Goal: Ask a question: Seek information or help from site administrators or community

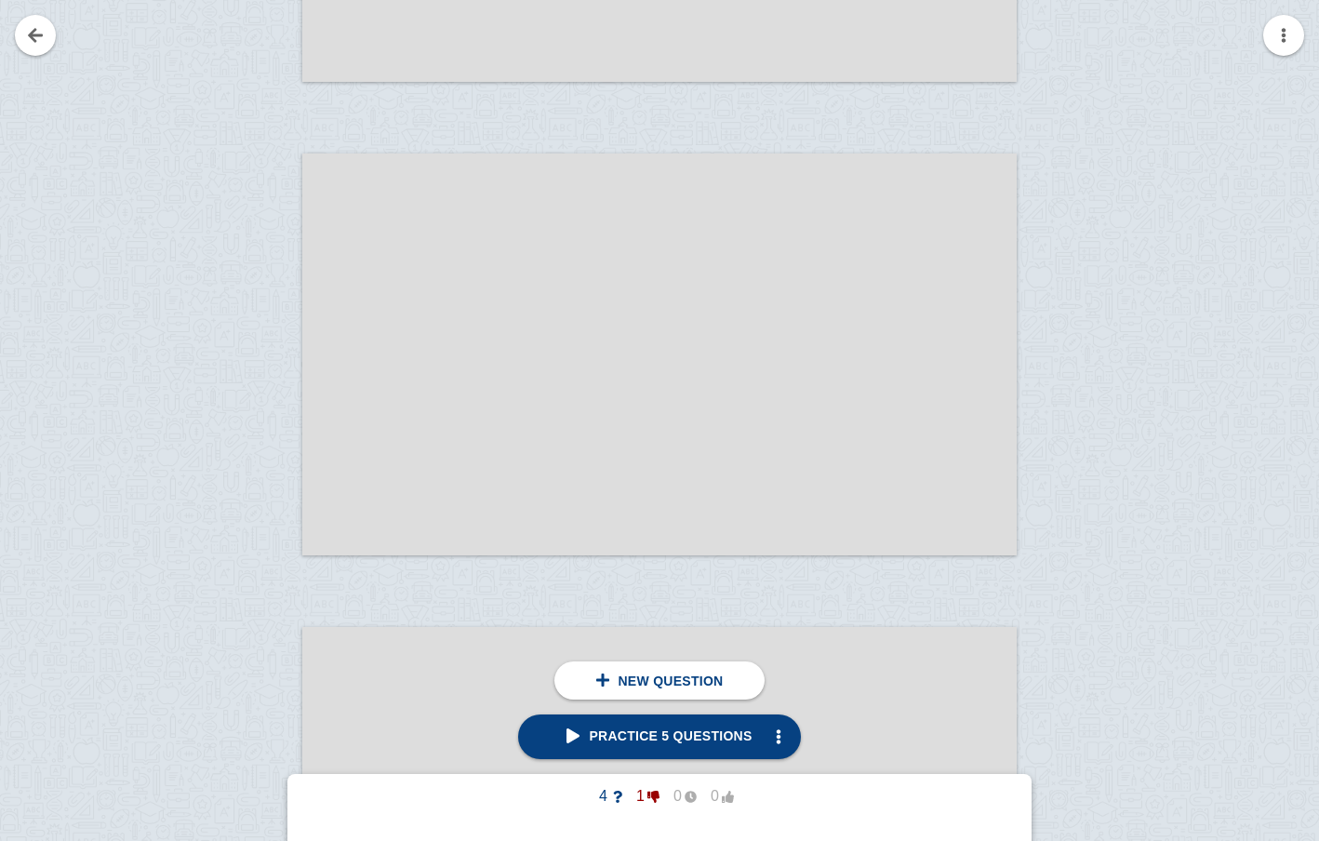
scroll to position [15842, 0]
click at [258, 255] on div at bounding box center [240, 375] width 125 height 402
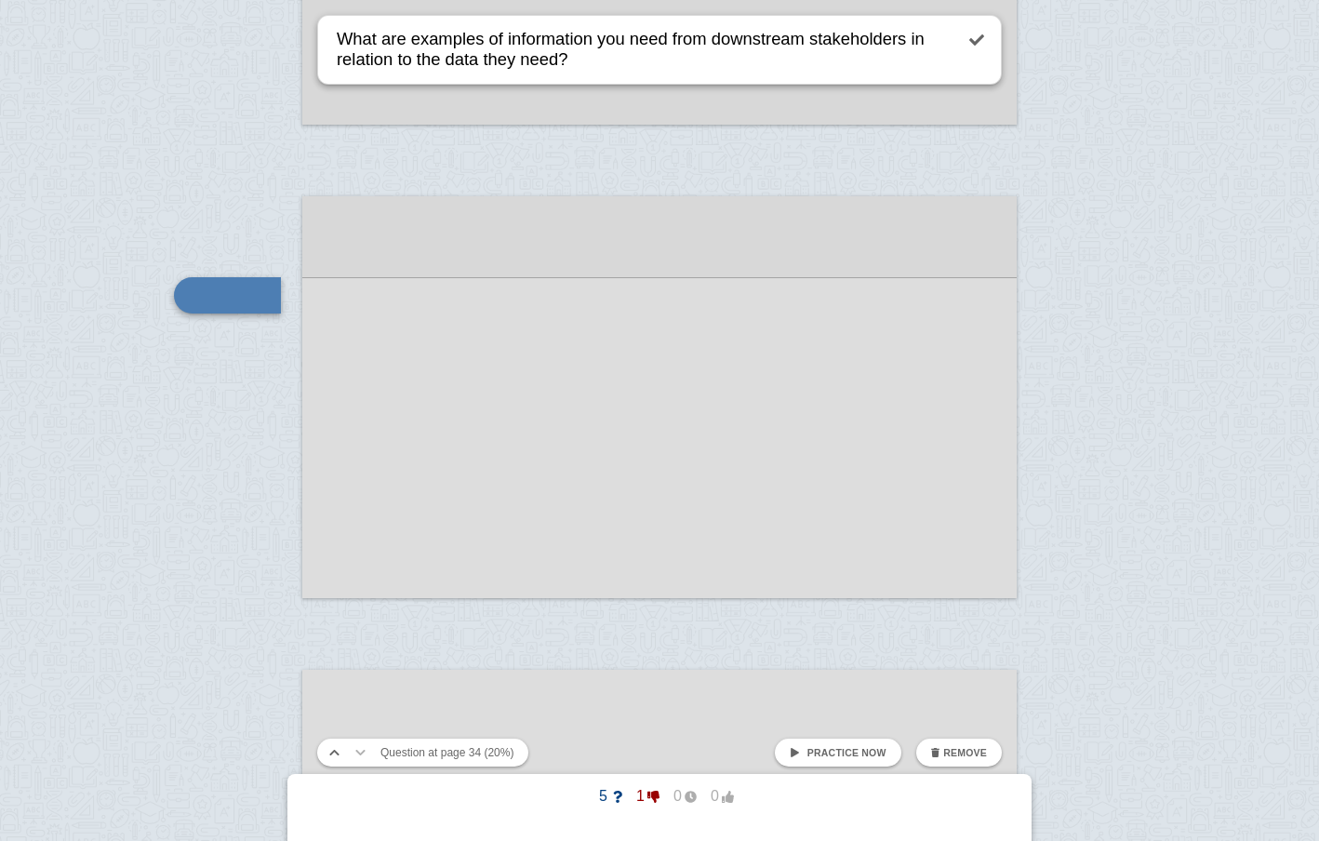
type textarea "What are examples of information you need from downstream stakeholders in relat…"
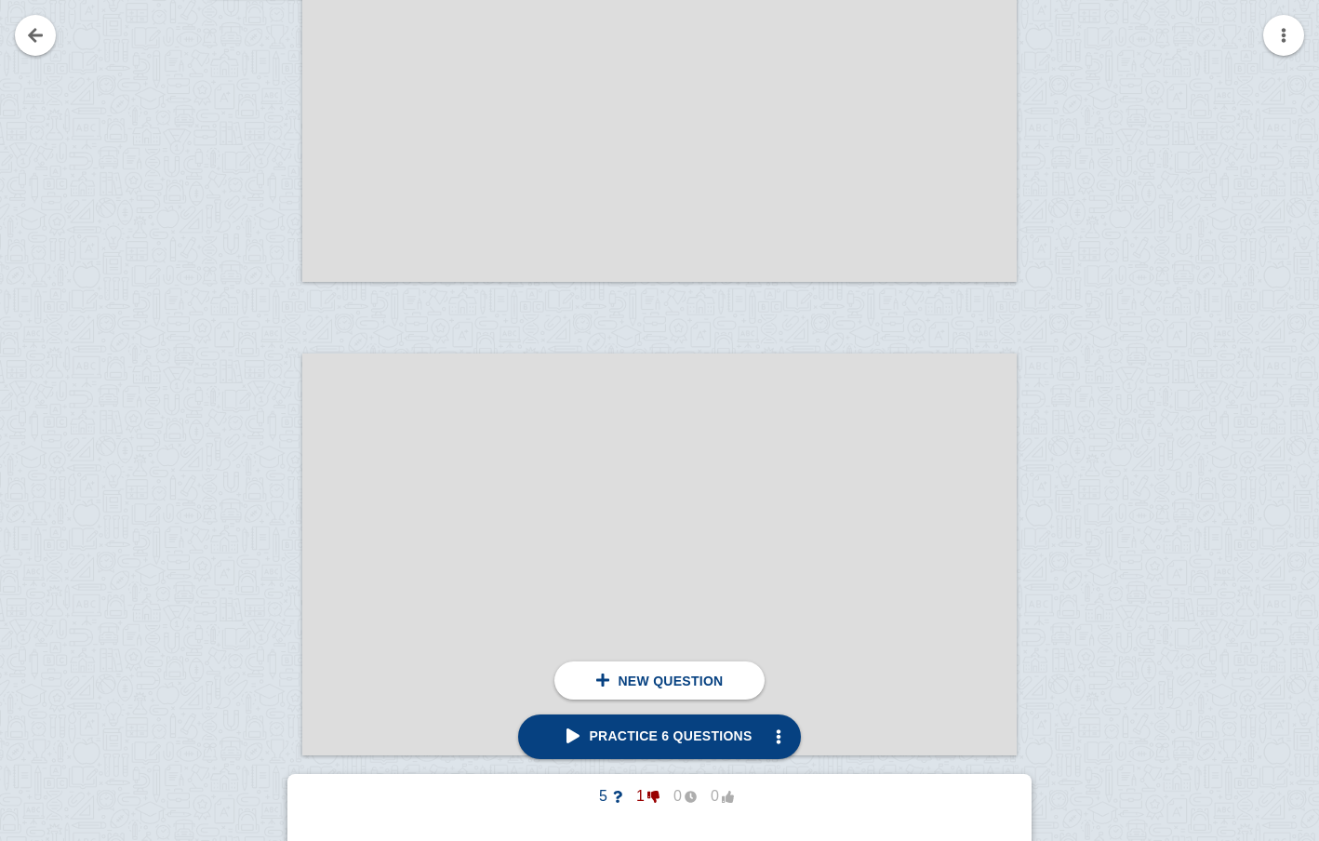
scroll to position [16128, 0]
click at [280, 435] on div at bounding box center [240, 562] width 125 height 402
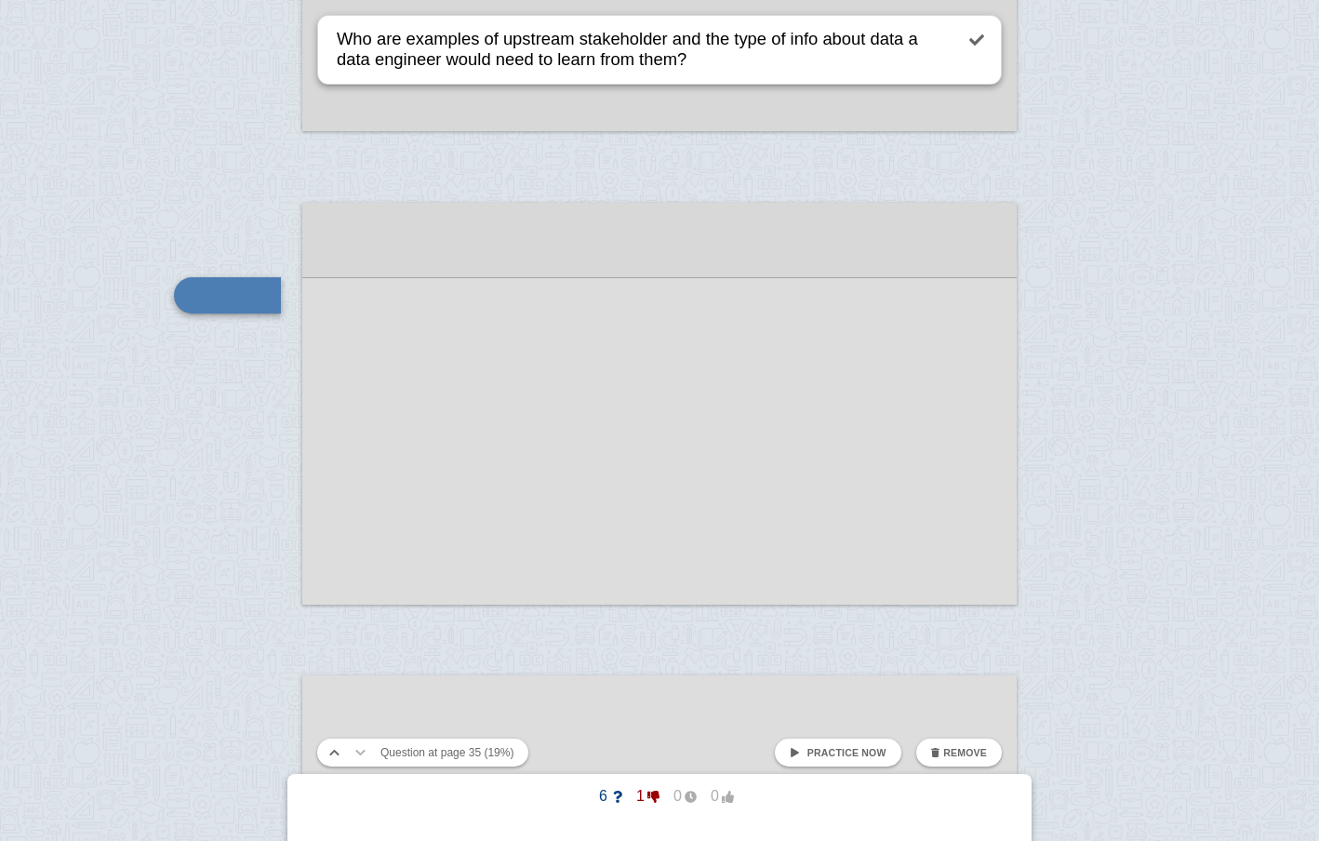
type textarea "Who are examples of upstream stakeholder and the type of info about data a data…"
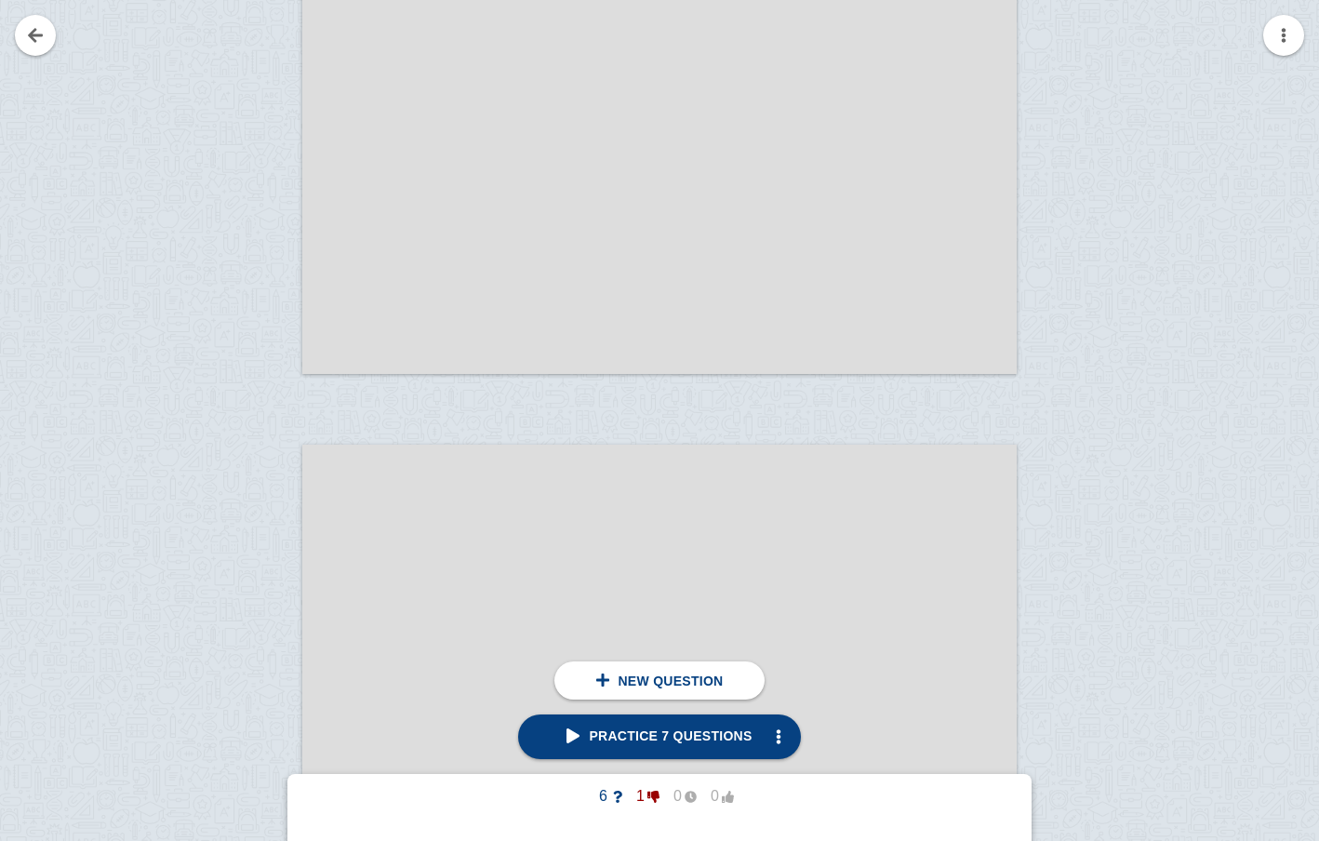
scroll to position [18978, 0]
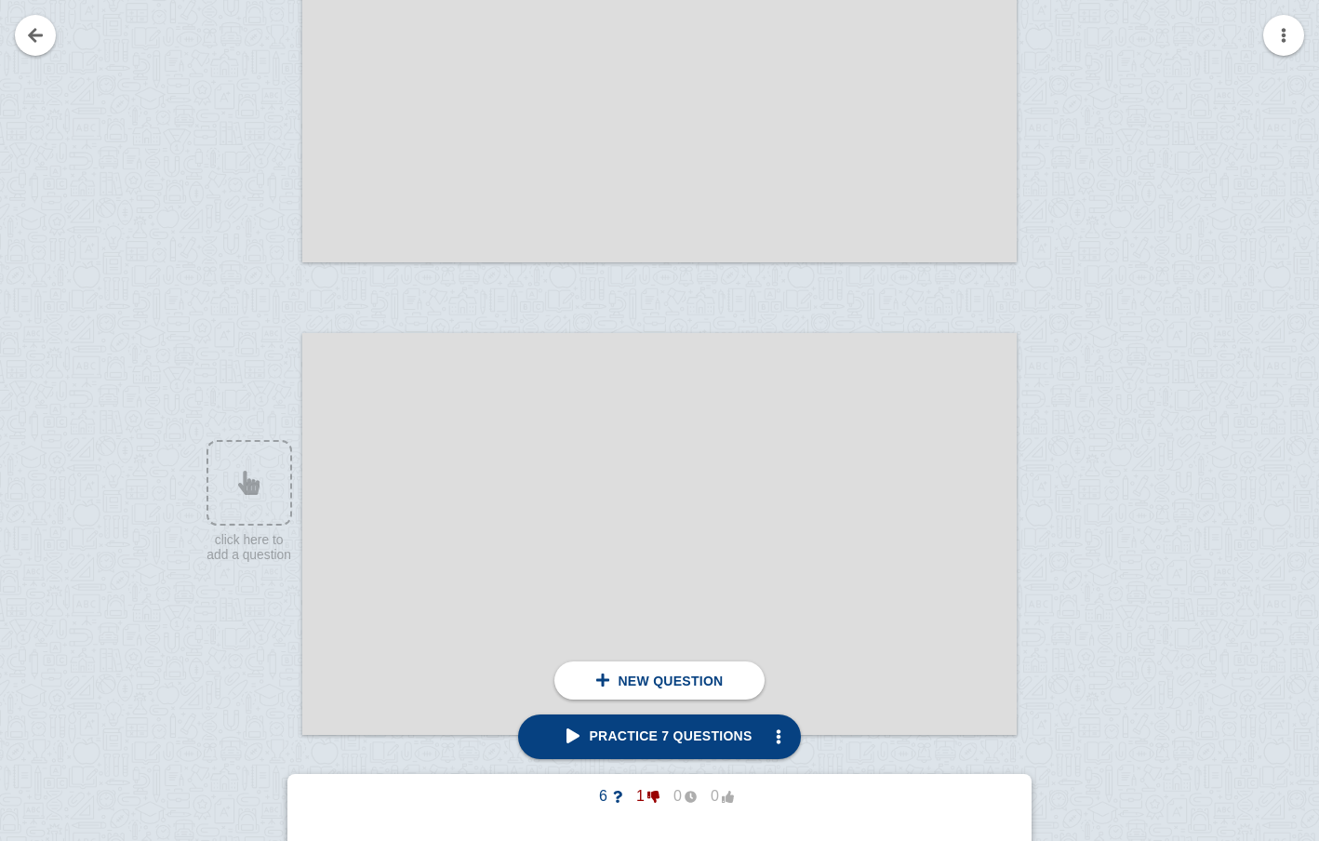
click at [496, 493] on div at bounding box center [659, 534] width 714 height 402
click at [244, 496] on div at bounding box center [240, 552] width 125 height 402
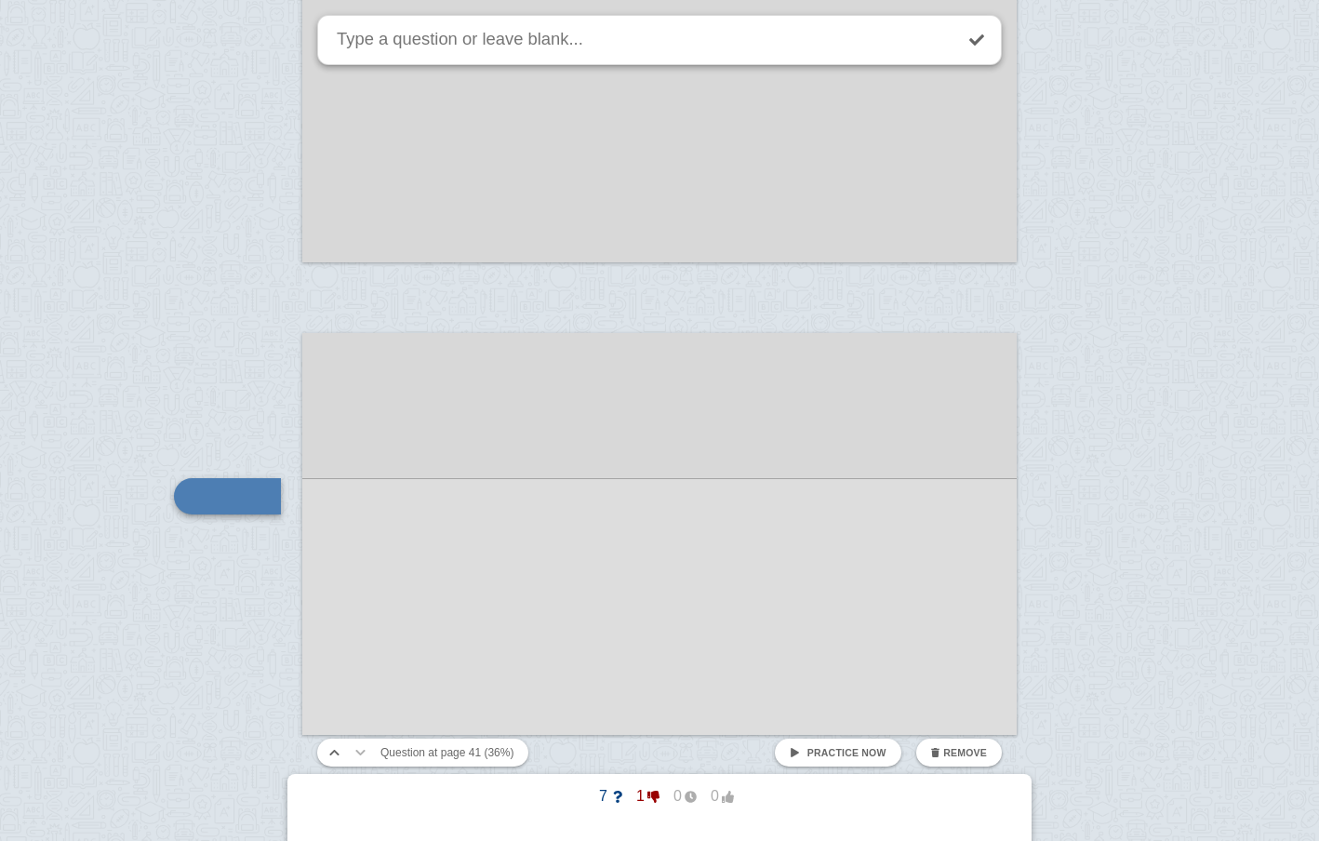
scroll to position [19179, 0]
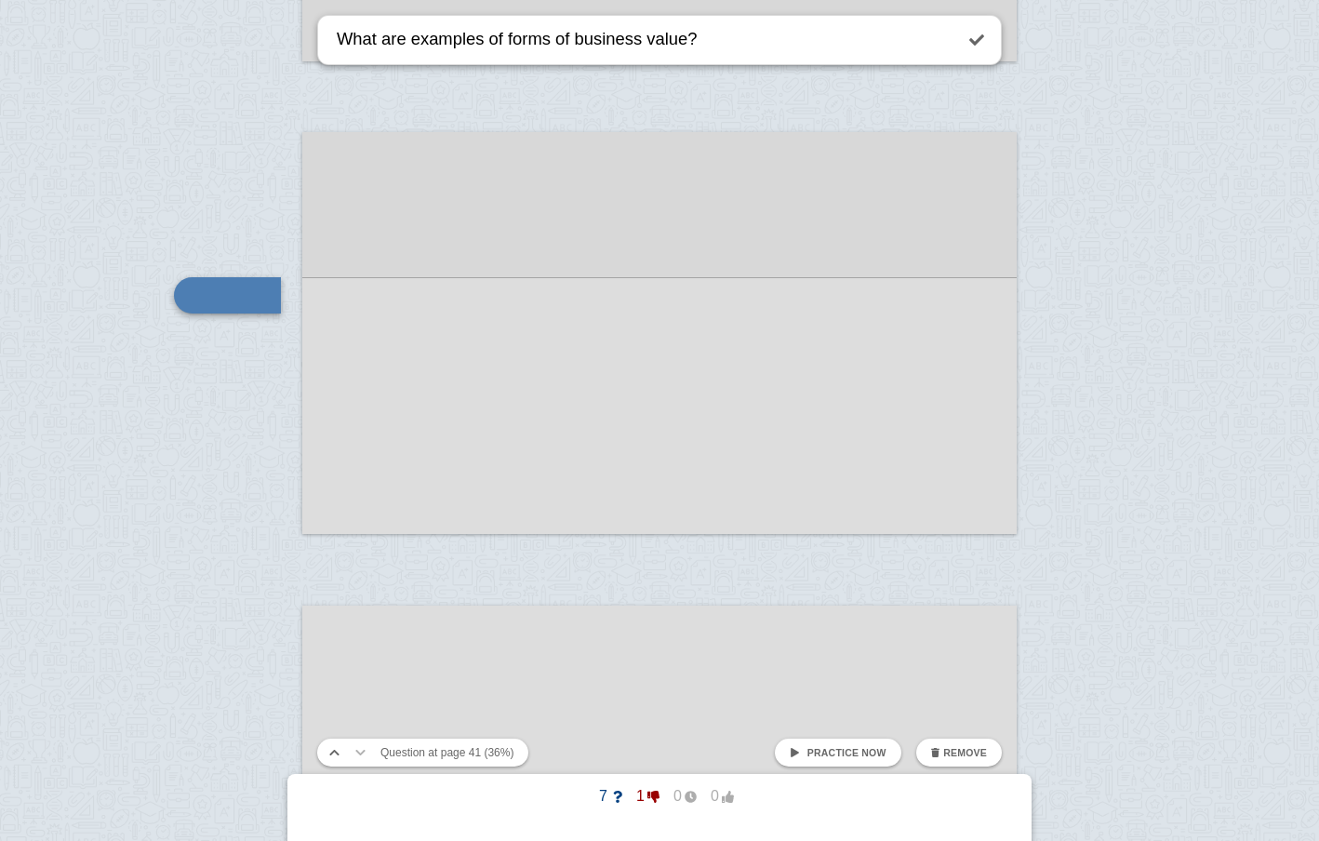
type textarea "What are examples of forms of business value?"
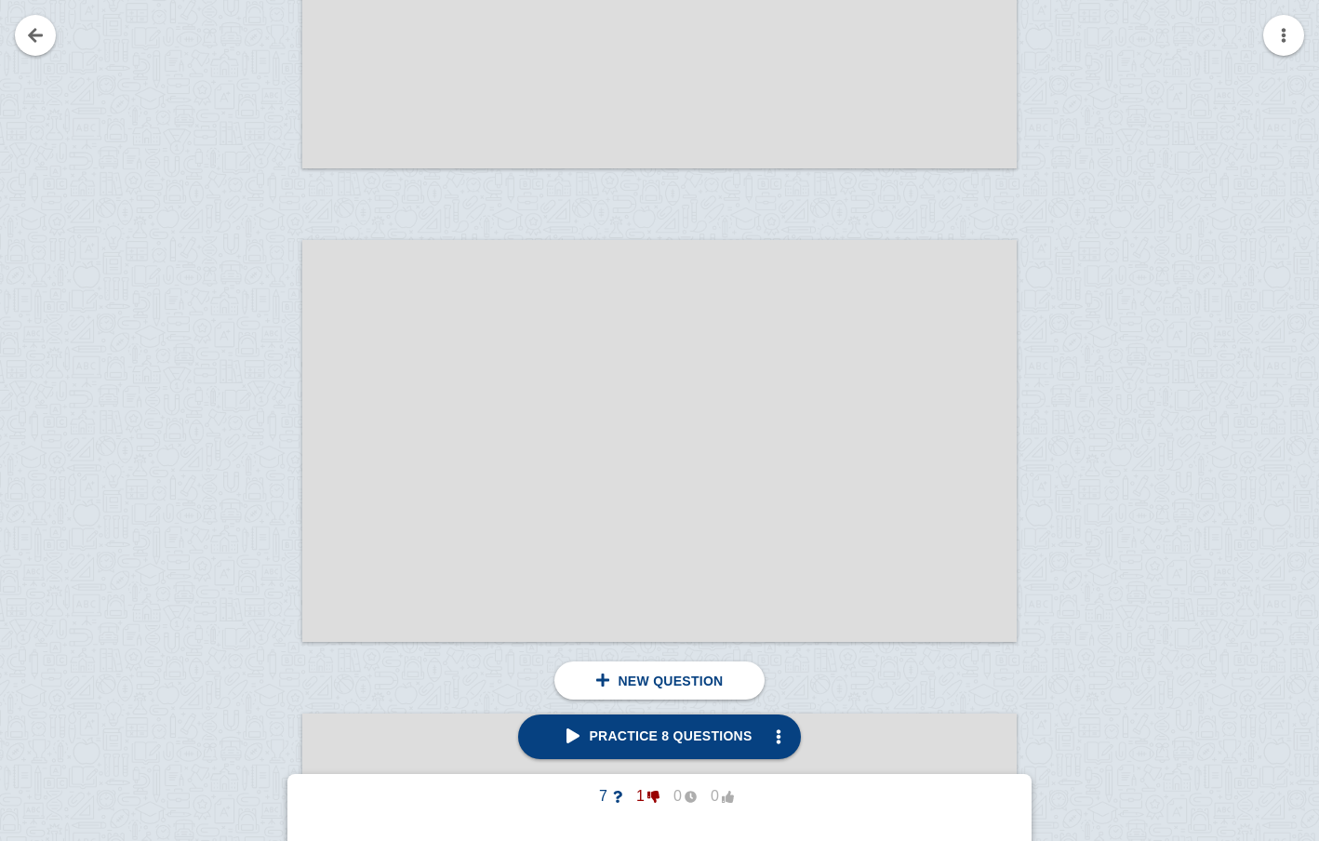
scroll to position [20020, 0]
click at [272, 340] on div at bounding box center [240, 457] width 125 height 402
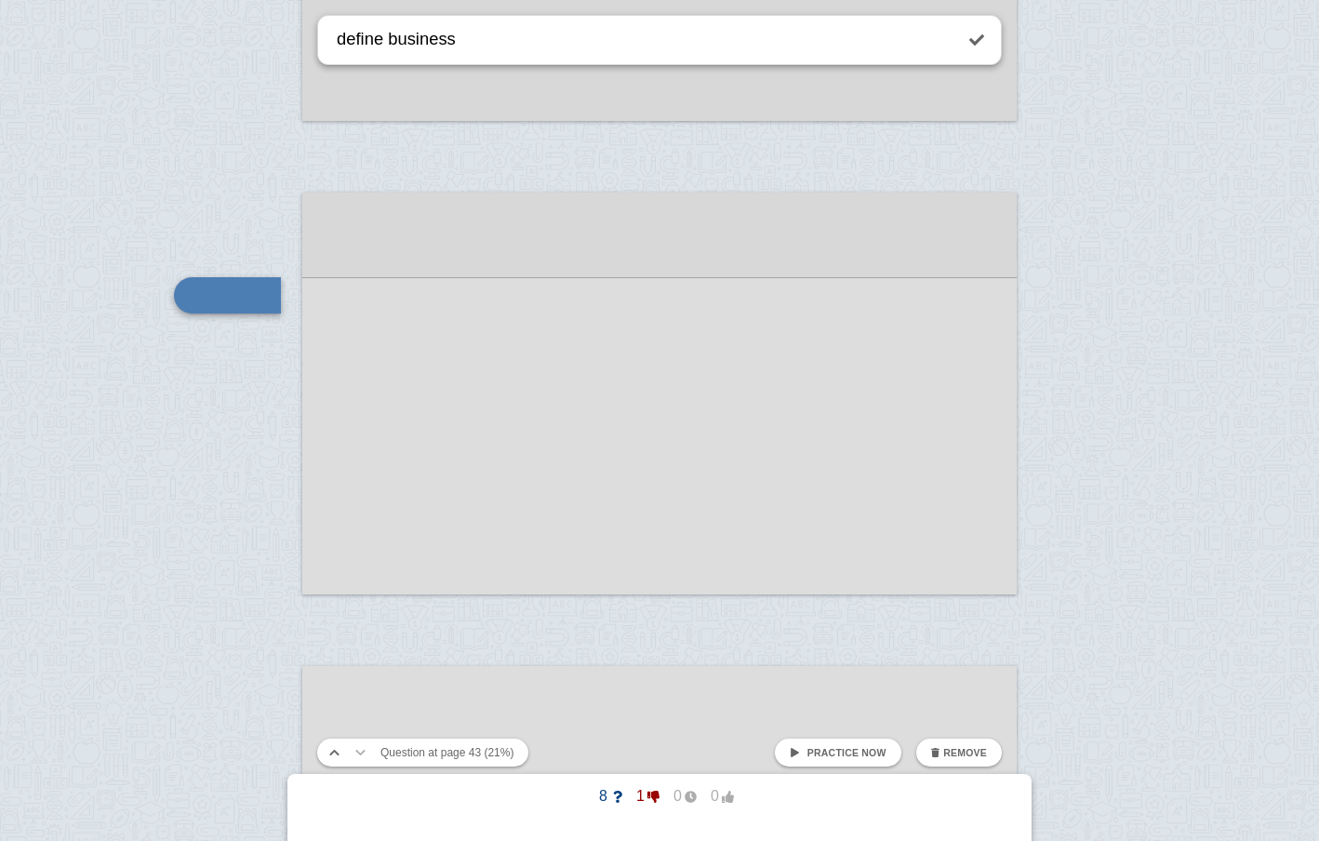
click at [391, 37] on textarea "define business" at bounding box center [643, 39] width 620 height 47
drag, startPoint x: 418, startPoint y: 41, endPoint x: 337, endPoint y: 39, distance: 81.0
click at [337, 39] on textarea "define whabusiness" at bounding box center [643, 39] width 620 height 47
click at [495, 43] on textarea "What are business" at bounding box center [643, 39] width 620 height 47
drag, startPoint x: 618, startPoint y: 47, endPoint x: 585, endPoint y: 43, distance: 32.9
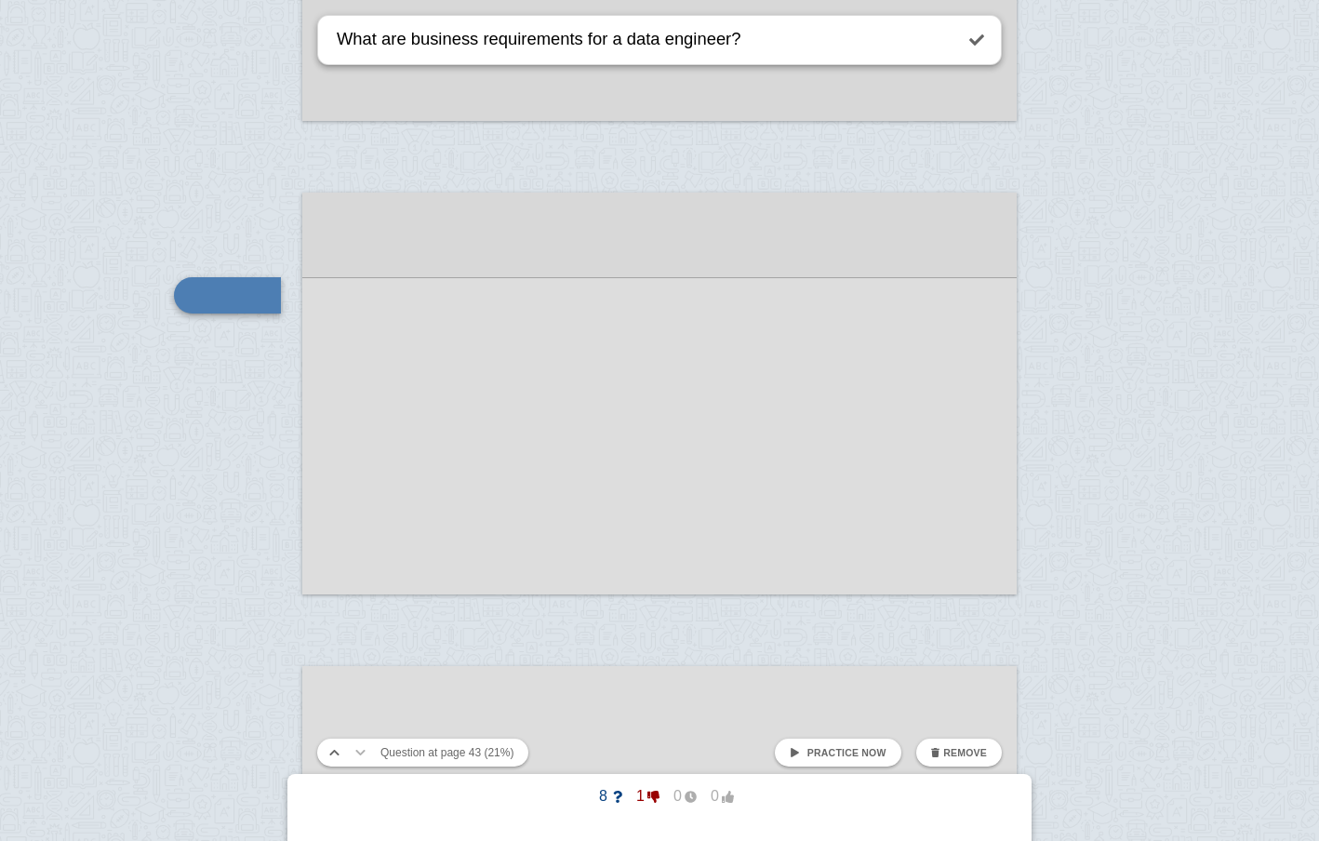
click at [585, 43] on textarea "What are business requirements for a data engineer?" at bounding box center [643, 39] width 620 height 47
click at [802, 43] on textarea "What are business requirements as it relates to data engineer?" at bounding box center [643, 39] width 620 height 47
drag, startPoint x: 843, startPoint y: 44, endPoint x: 331, endPoint y: 36, distance: 511.7
click at [331, 36] on div "What are business requirements as it relates to data engineering?" at bounding box center [659, 40] width 685 height 50
type textarea "What are business requirements as it relates to data engineering?"
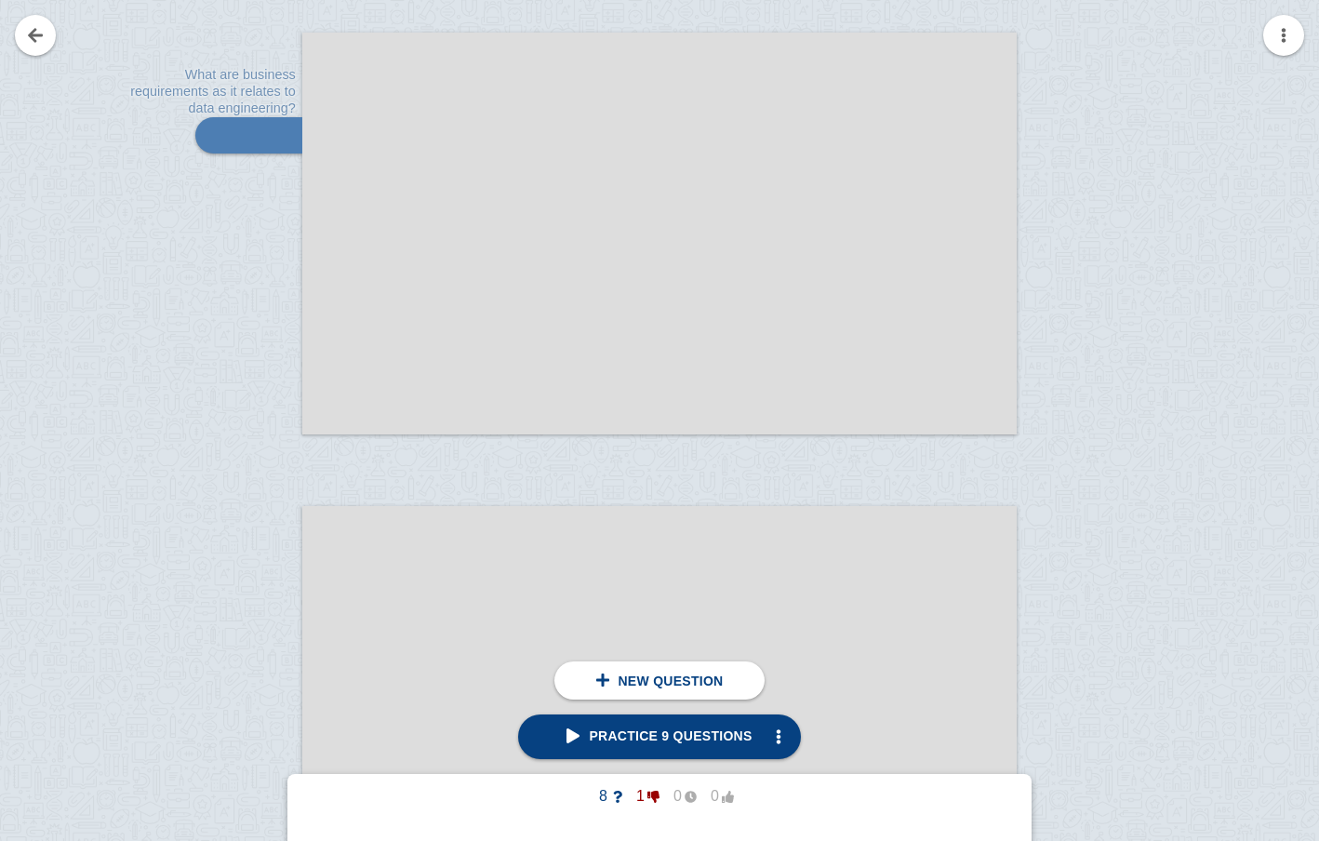
scroll to position [20478, 0]
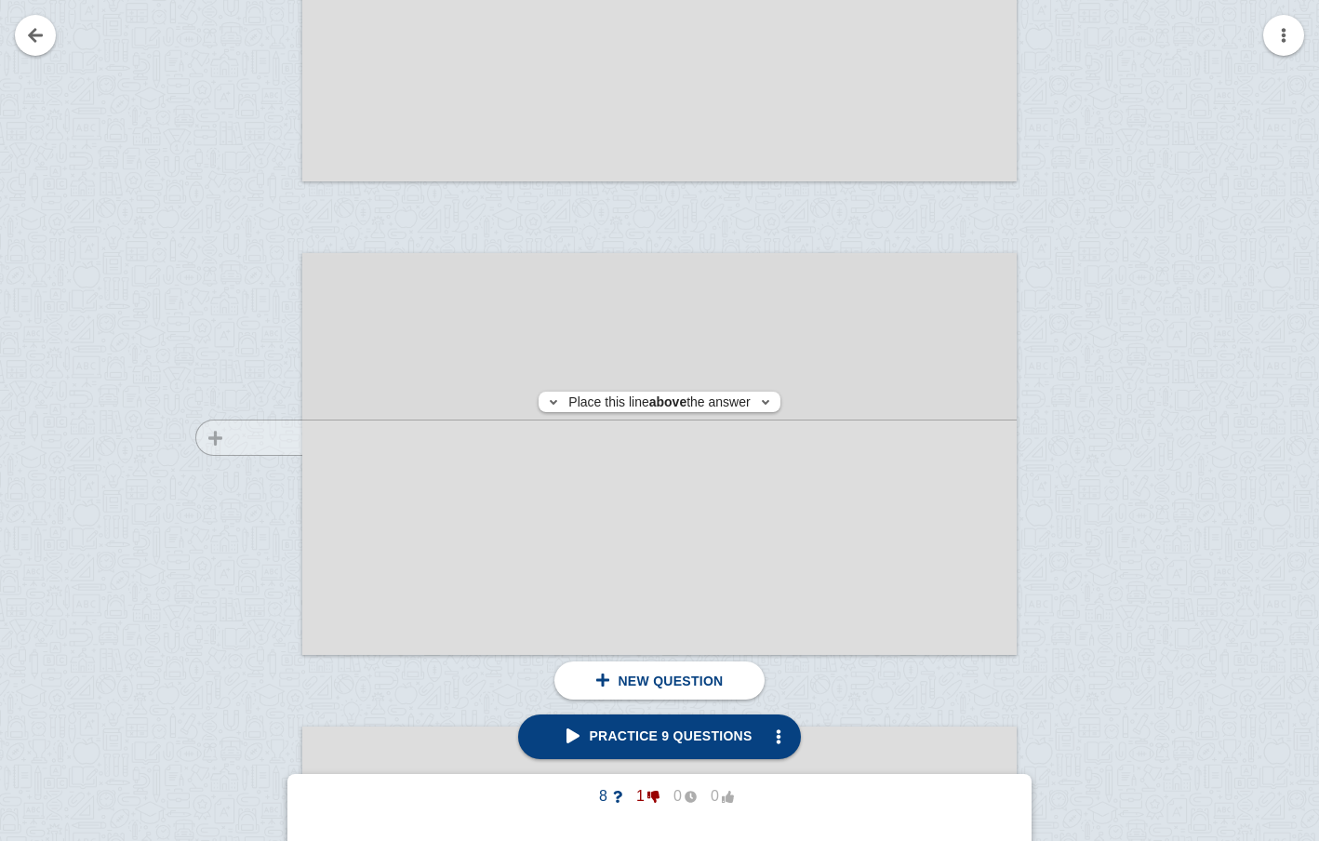
click at [264, 436] on div at bounding box center [240, 472] width 125 height 402
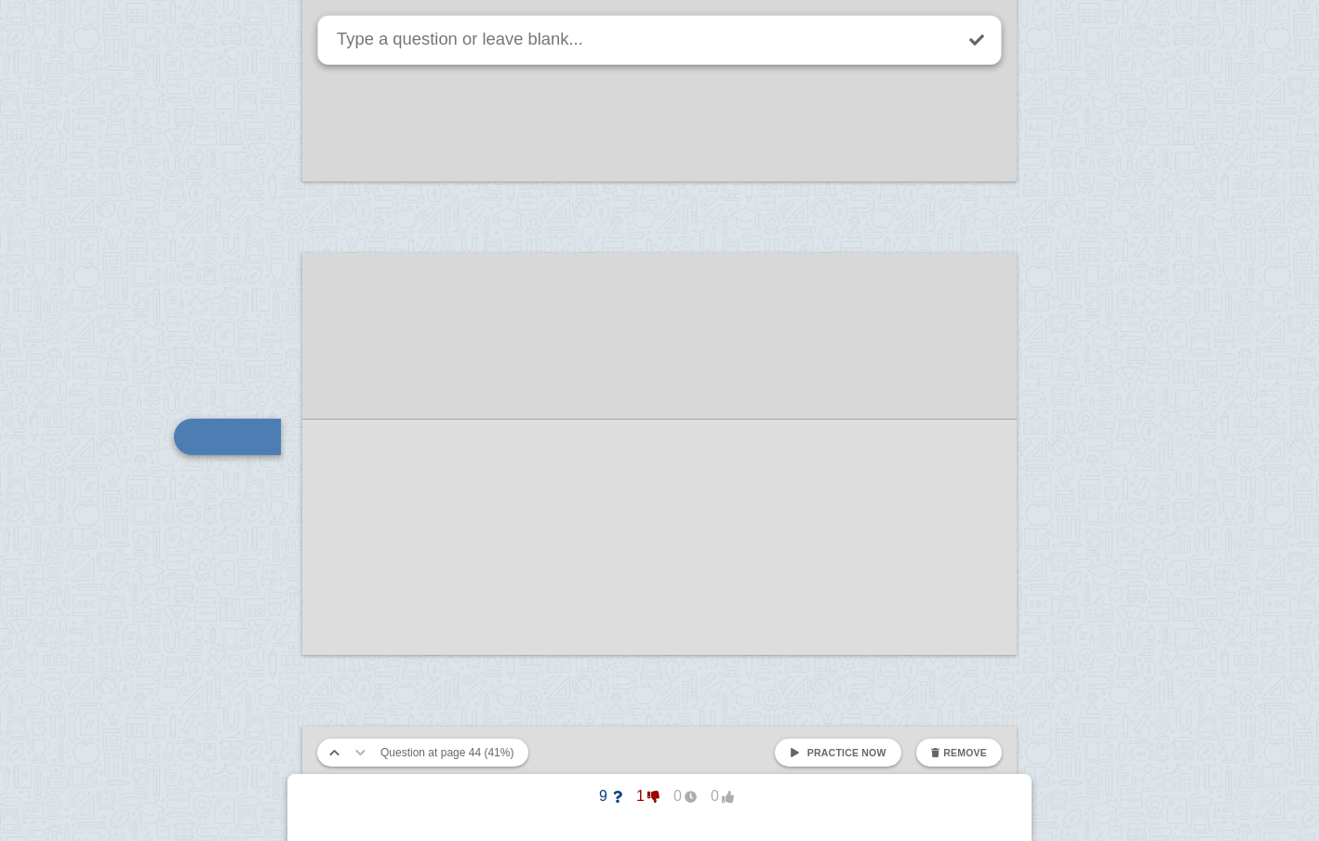
scroll to position [20620, 0]
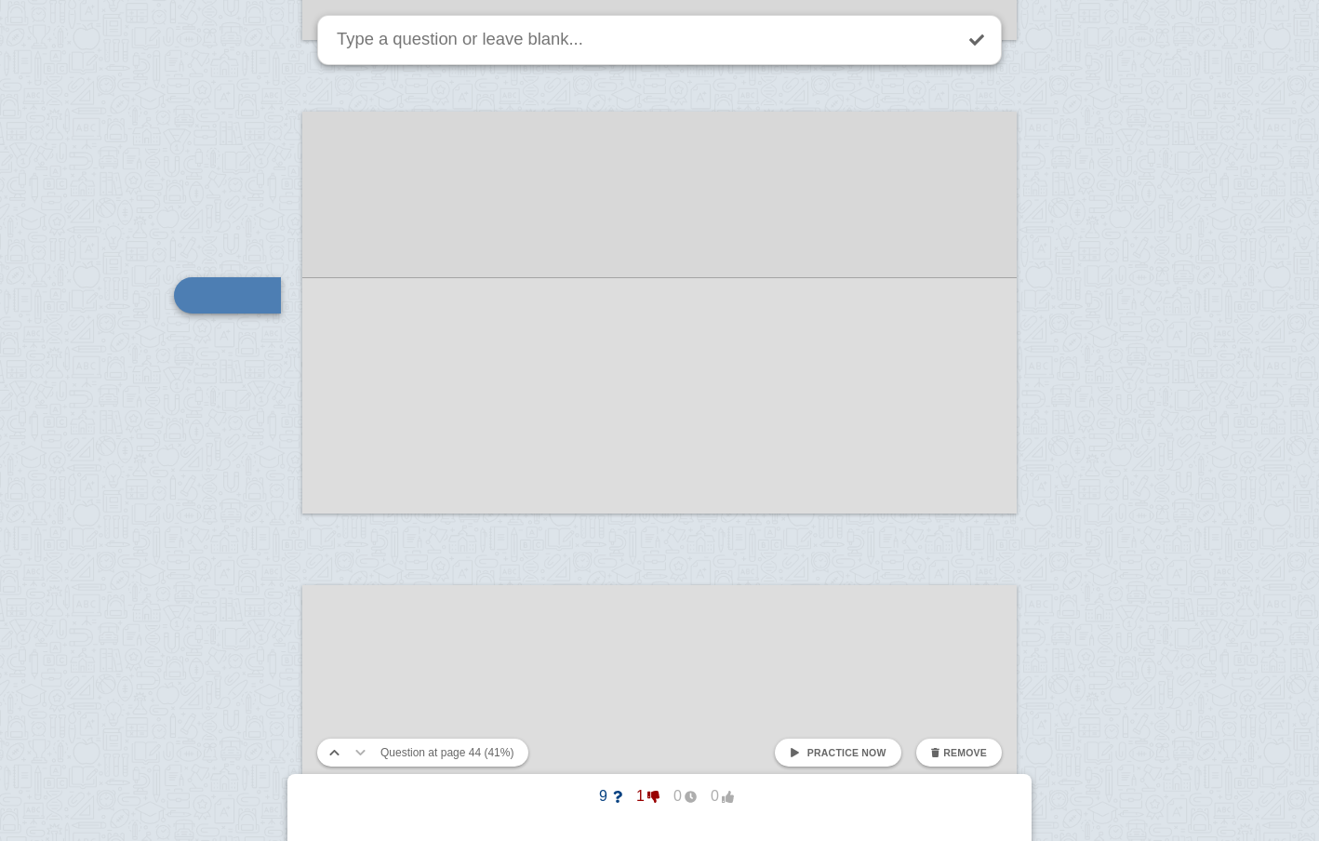
paste textarea "What are business requirements as it relates to data engineering?"
drag, startPoint x: 479, startPoint y: 42, endPoint x: 412, endPoint y: 42, distance: 67.0
click at [412, 42] on textarea "What are business requirements as it relates to data engineering?" at bounding box center [643, 39] width 620 height 47
click at [565, 50] on textarea "What are stakeholder requirements as it relates to data engineering?" at bounding box center [643, 39] width 620 height 47
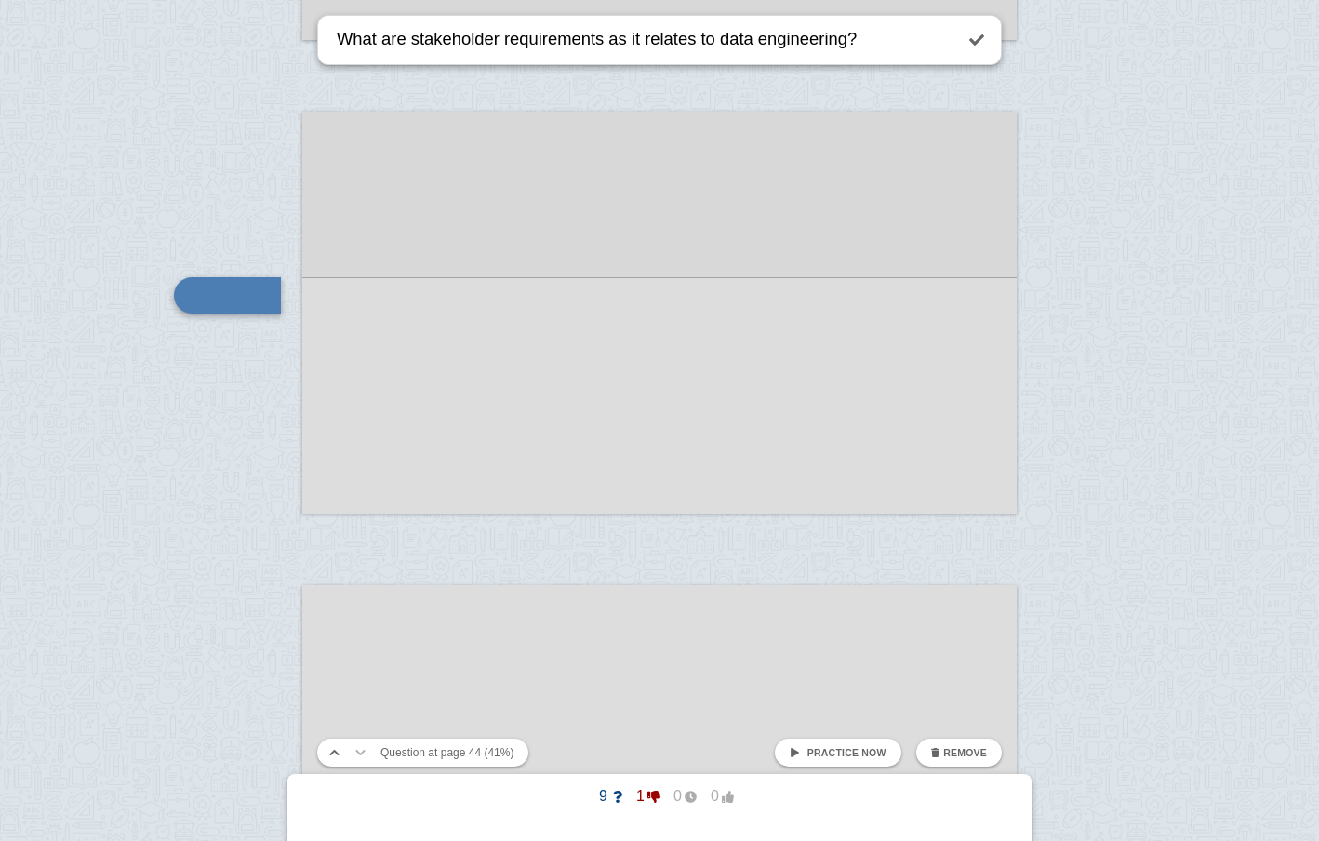
click at [565, 50] on textarea "What are stakeholder requirements as it relates to data engineering?" at bounding box center [643, 39] width 620 height 47
click at [642, 39] on textarea "What are stakeholder requirements as it relates to data engineering?" at bounding box center [643, 39] width 620 height 47
click at [640, 39] on textarea "What are stakeholder requirements as it relates to data engineering?" at bounding box center [643, 39] width 620 height 47
click at [714, 45] on textarea "What are stakeholder requirements as they relates to data engineering?" at bounding box center [643, 39] width 620 height 47
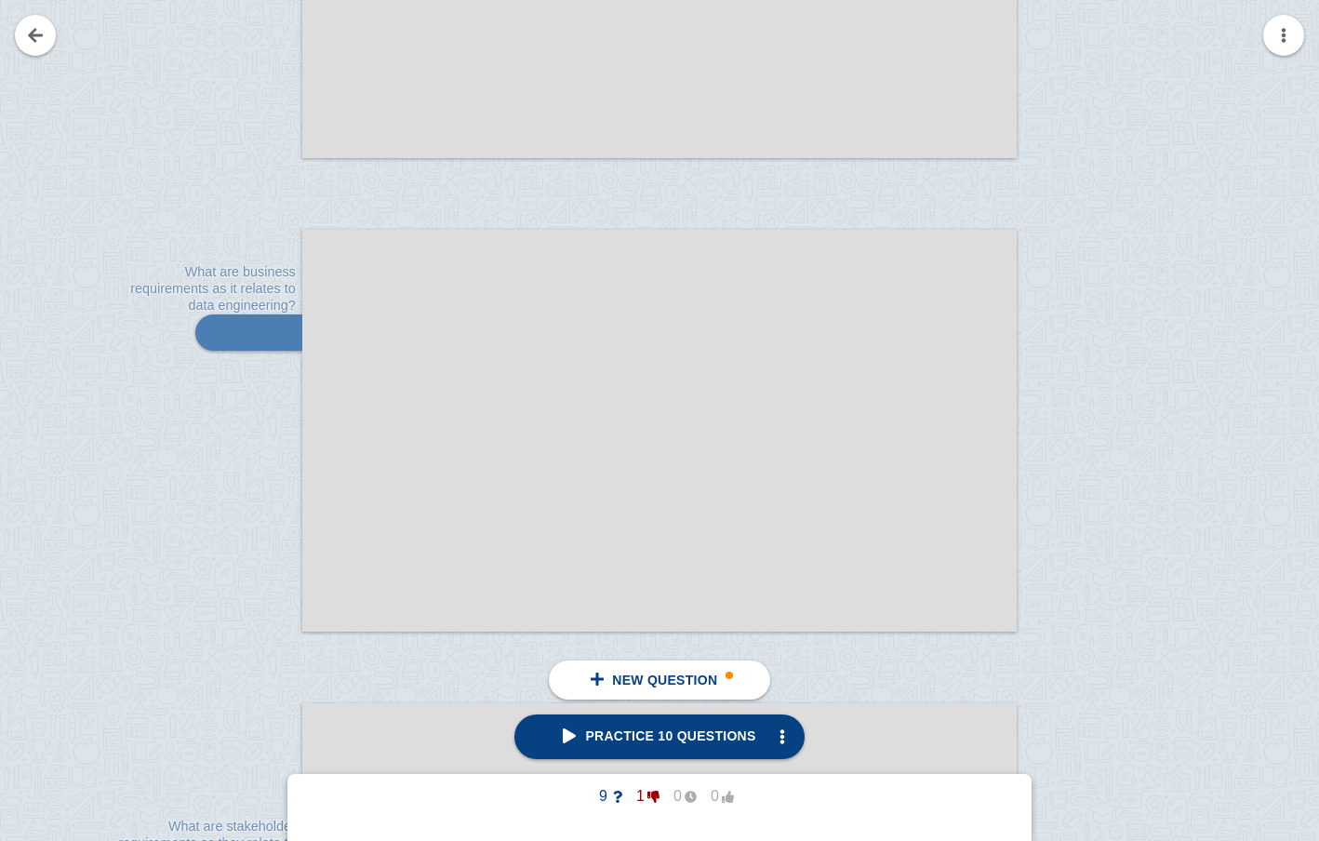
scroll to position [20023, 0]
click at [259, 288] on div at bounding box center [240, 453] width 125 height 402
click at [272, 338] on img at bounding box center [280, 337] width 45 height 18
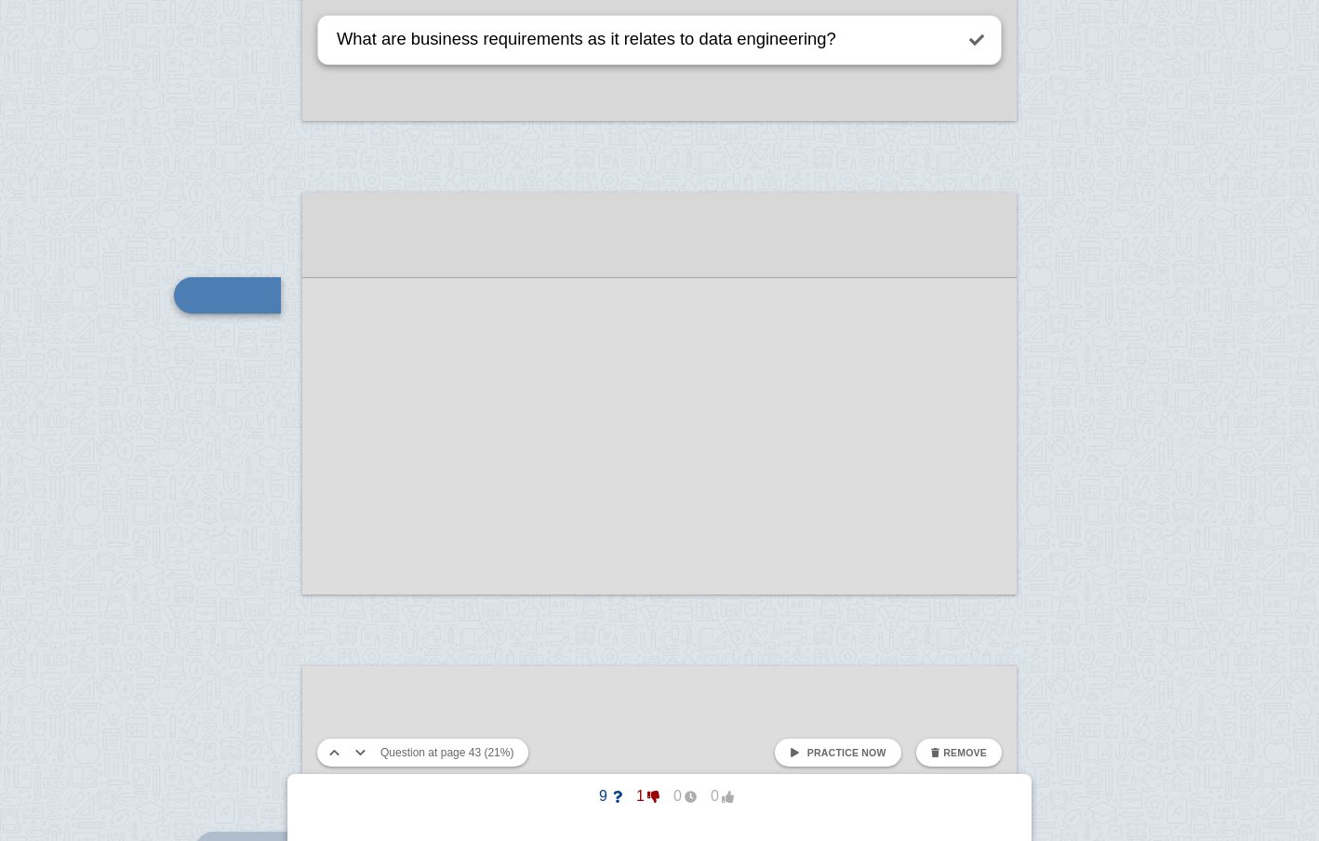
click at [620, 40] on textarea "What are business requirements as it relates to data engineering?" at bounding box center [643, 39] width 620 height 47
click at [696, 45] on textarea "What are business requirements as it relates to data engineering?" at bounding box center [643, 39] width 620 height 47
type textarea "What are business requirements as they relate to data engineering?"
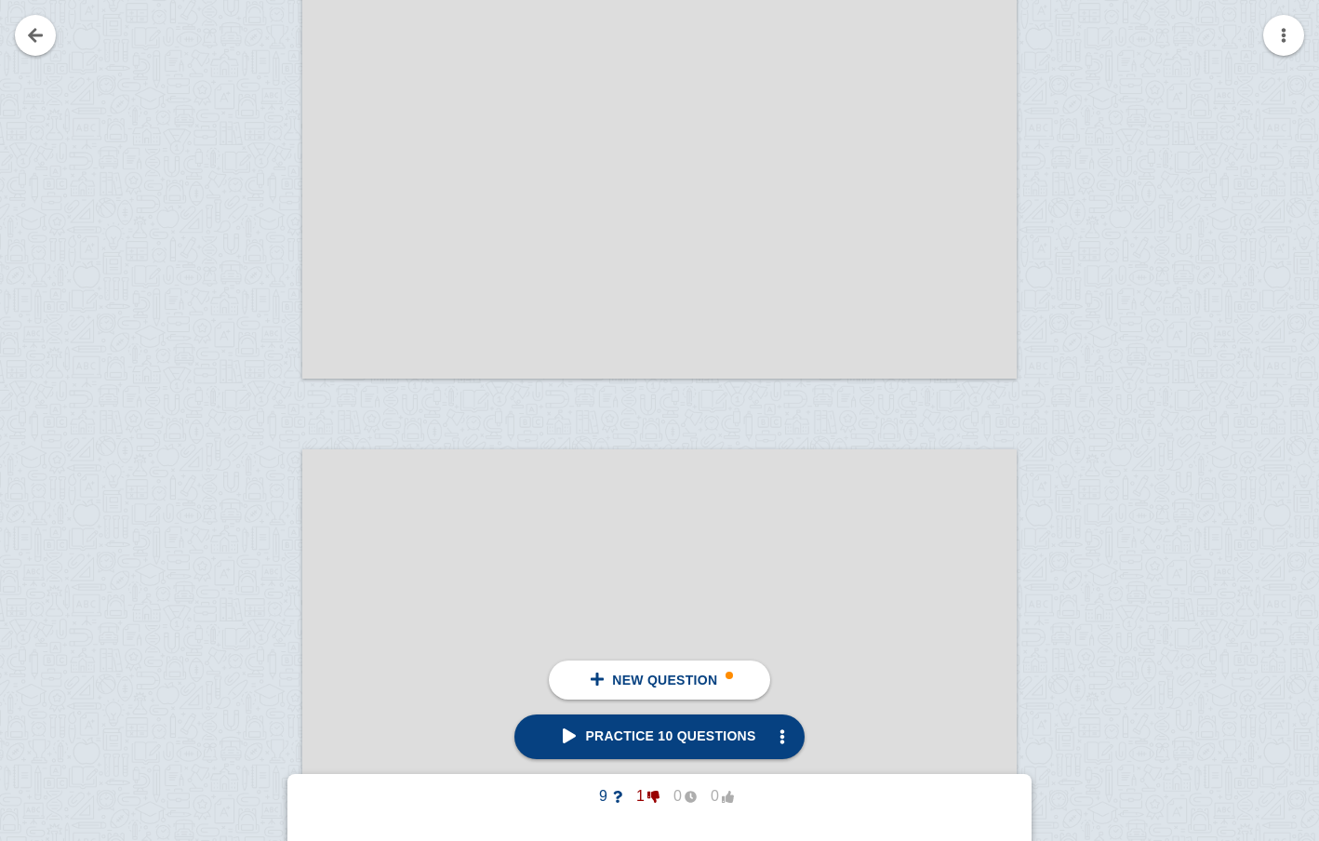
scroll to position [21216, 0]
click at [330, 260] on div at bounding box center [659, 190] width 714 height 402
click at [290, 233] on div at bounding box center [240, 208] width 125 height 402
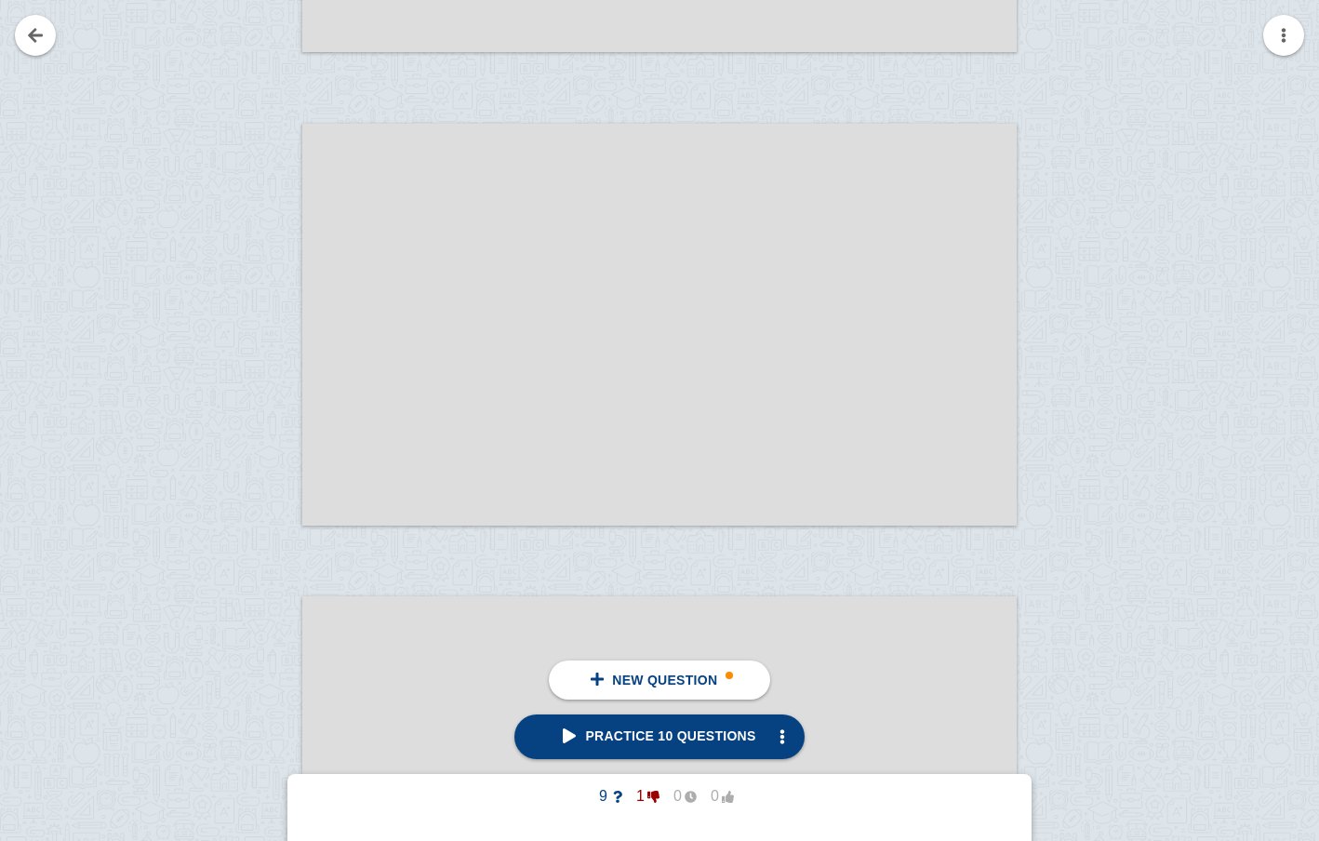
scroll to position [21079, 0]
click at [424, 408] on div at bounding box center [659, 327] width 714 height 402
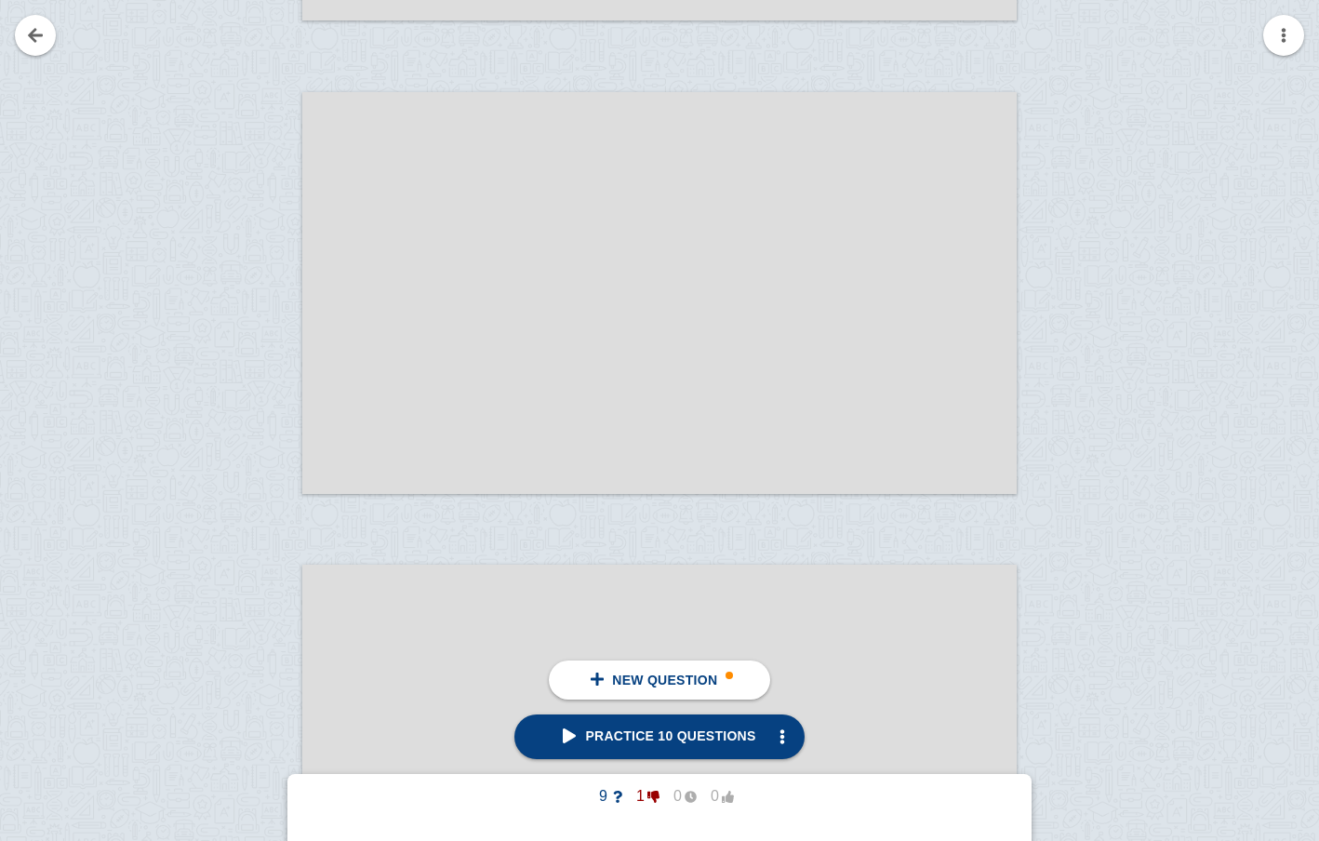
scroll to position [21098, 0]
click at [407, 229] on div at bounding box center [659, 308] width 714 height 402
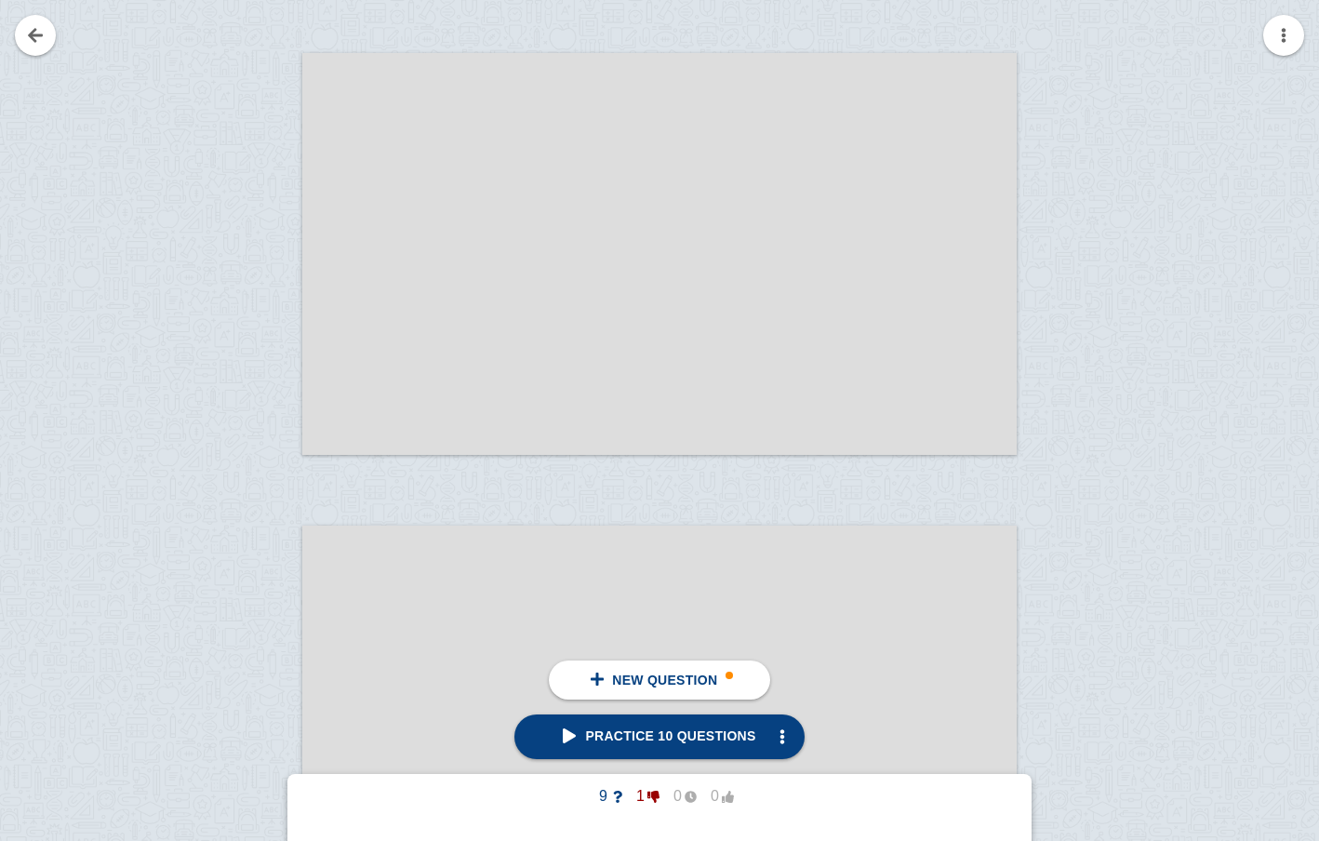
scroll to position [21154, 0]
click at [678, 684] on span "New question" at bounding box center [664, 680] width 105 height 15
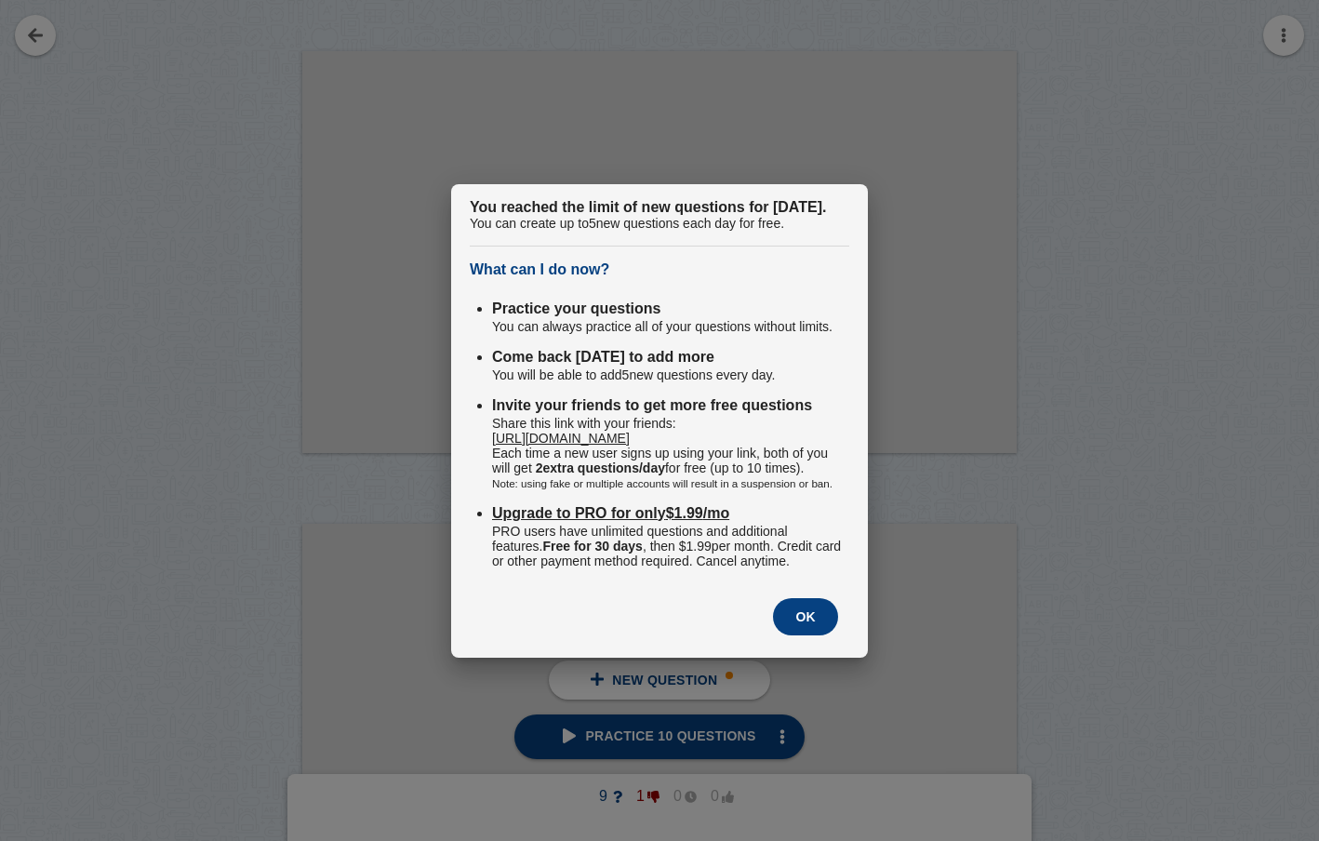
click at [805, 634] on button "OK" at bounding box center [805, 616] width 65 height 37
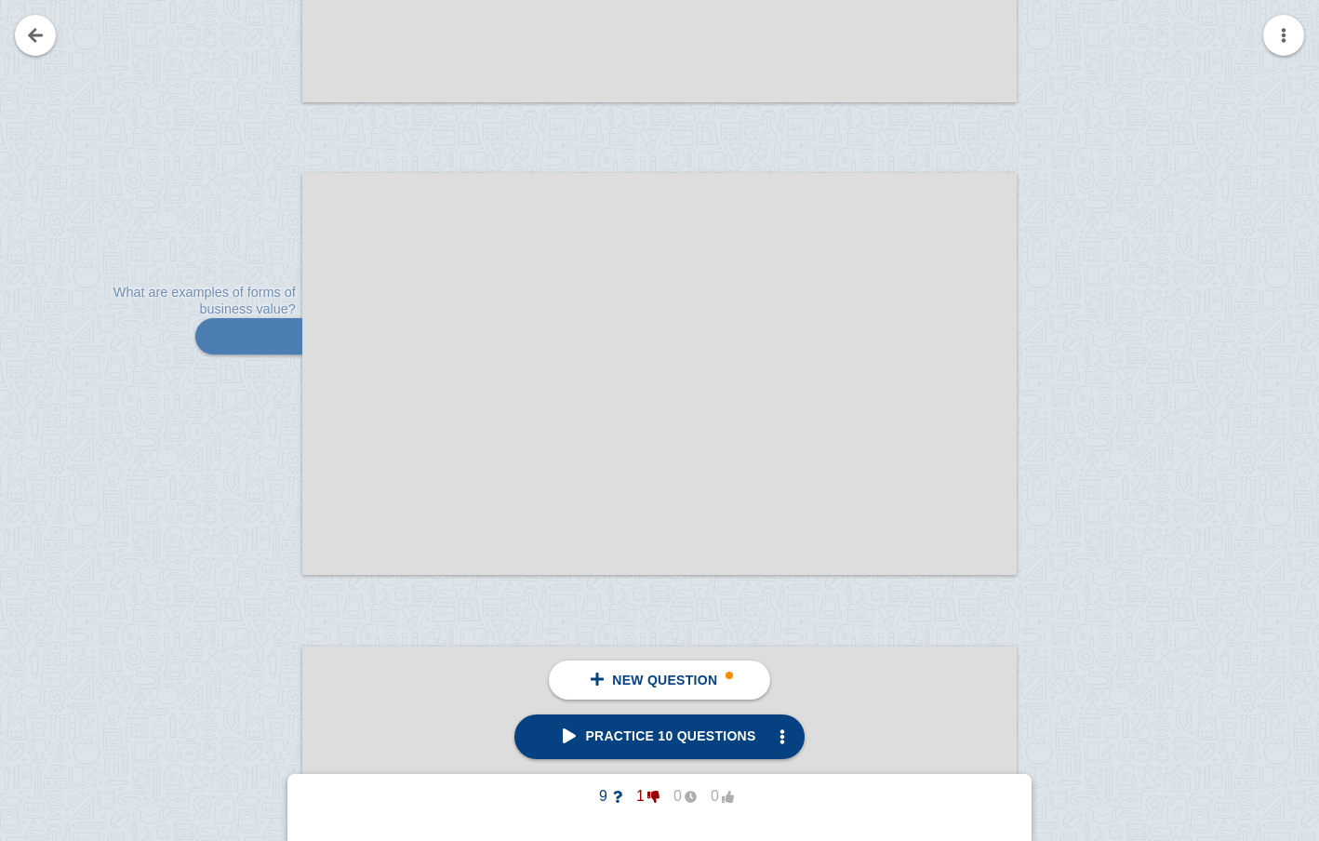
scroll to position [19127, 0]
